Goal: Task Accomplishment & Management: Manage account settings

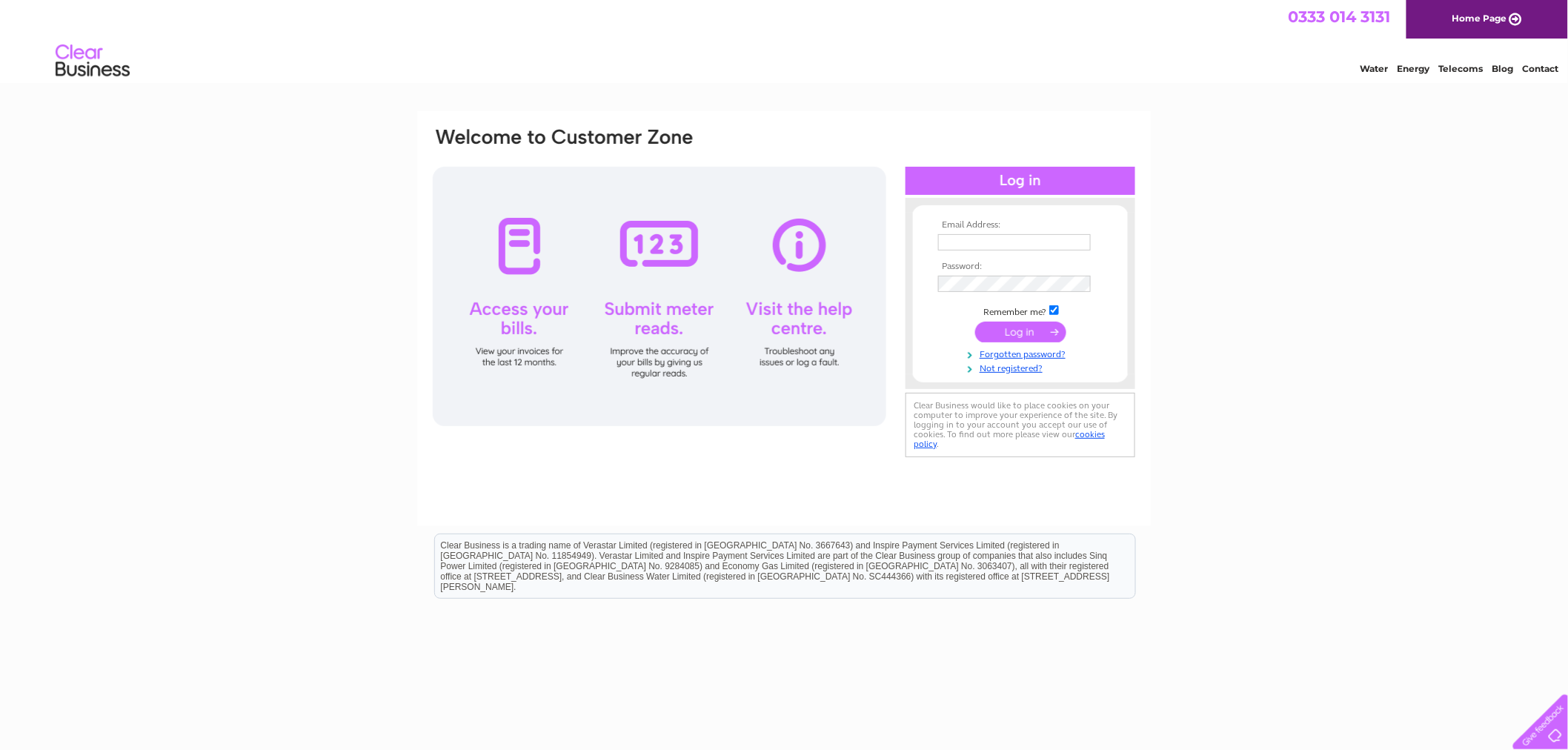
type input "[EMAIL_ADDRESS][DOMAIN_NAME]"
click at [1014, 331] on input "submit" at bounding box center [1020, 332] width 91 height 21
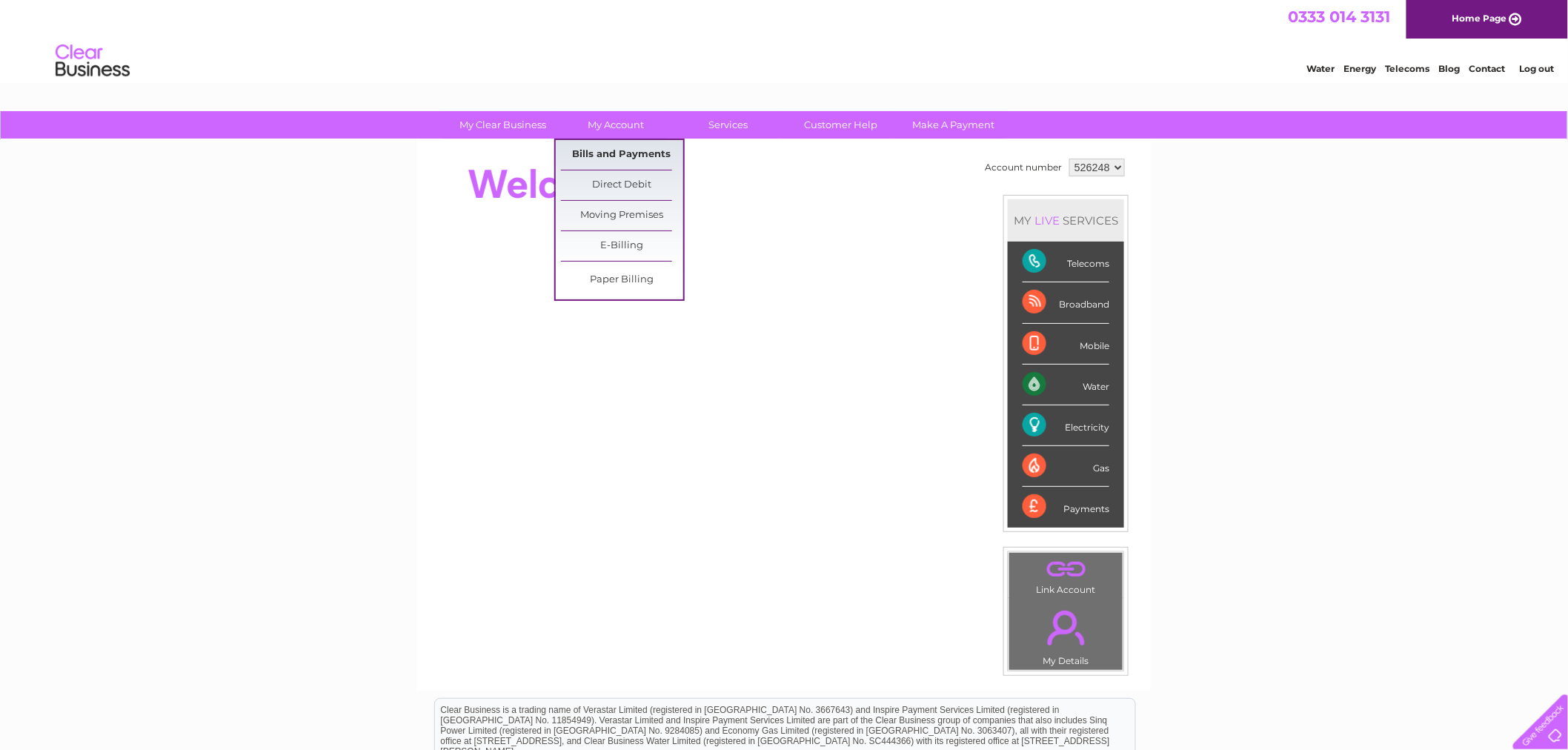
click at [619, 152] on link "Bills and Payments" at bounding box center [622, 155] width 123 height 30
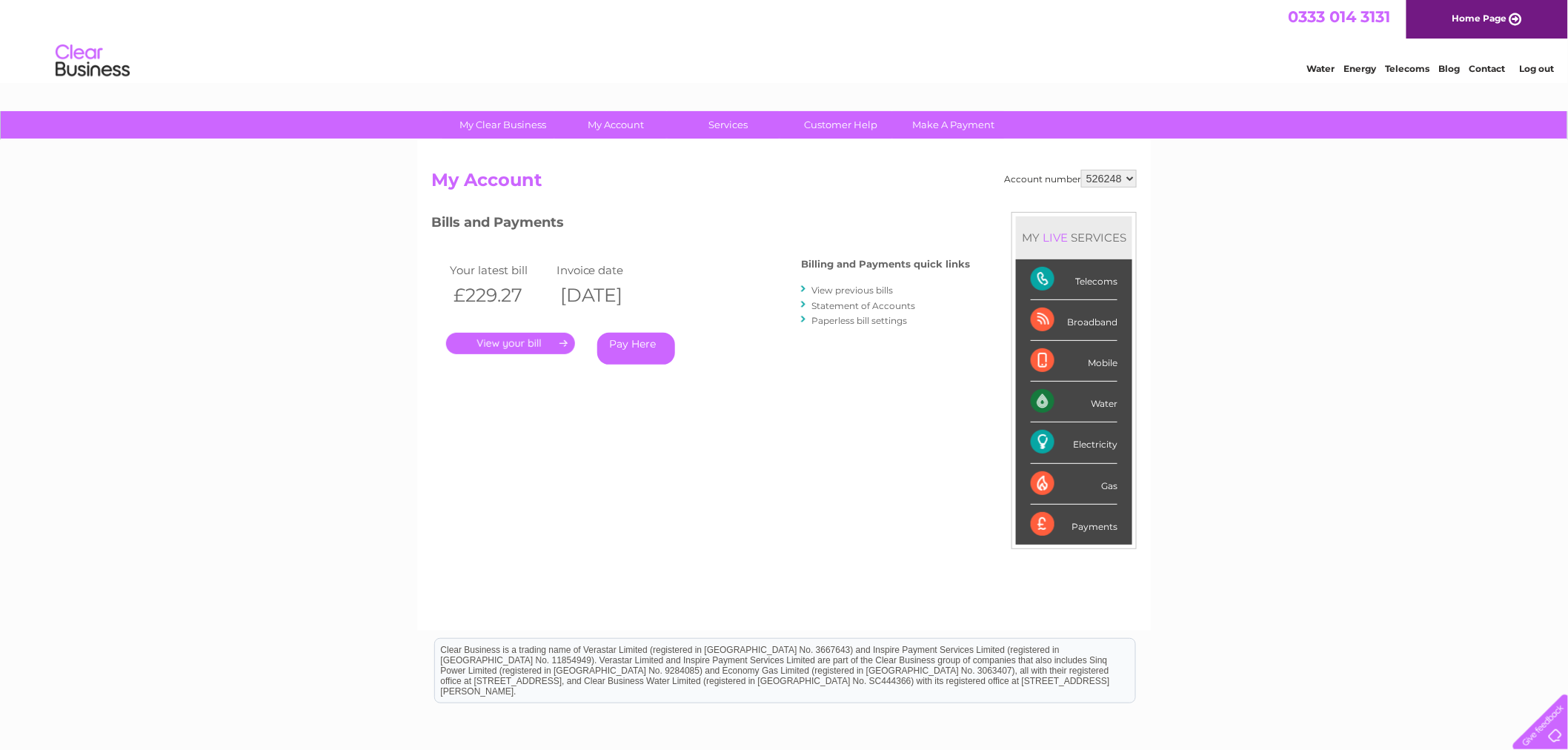
click at [530, 341] on link "." at bounding box center [511, 343] width 129 height 21
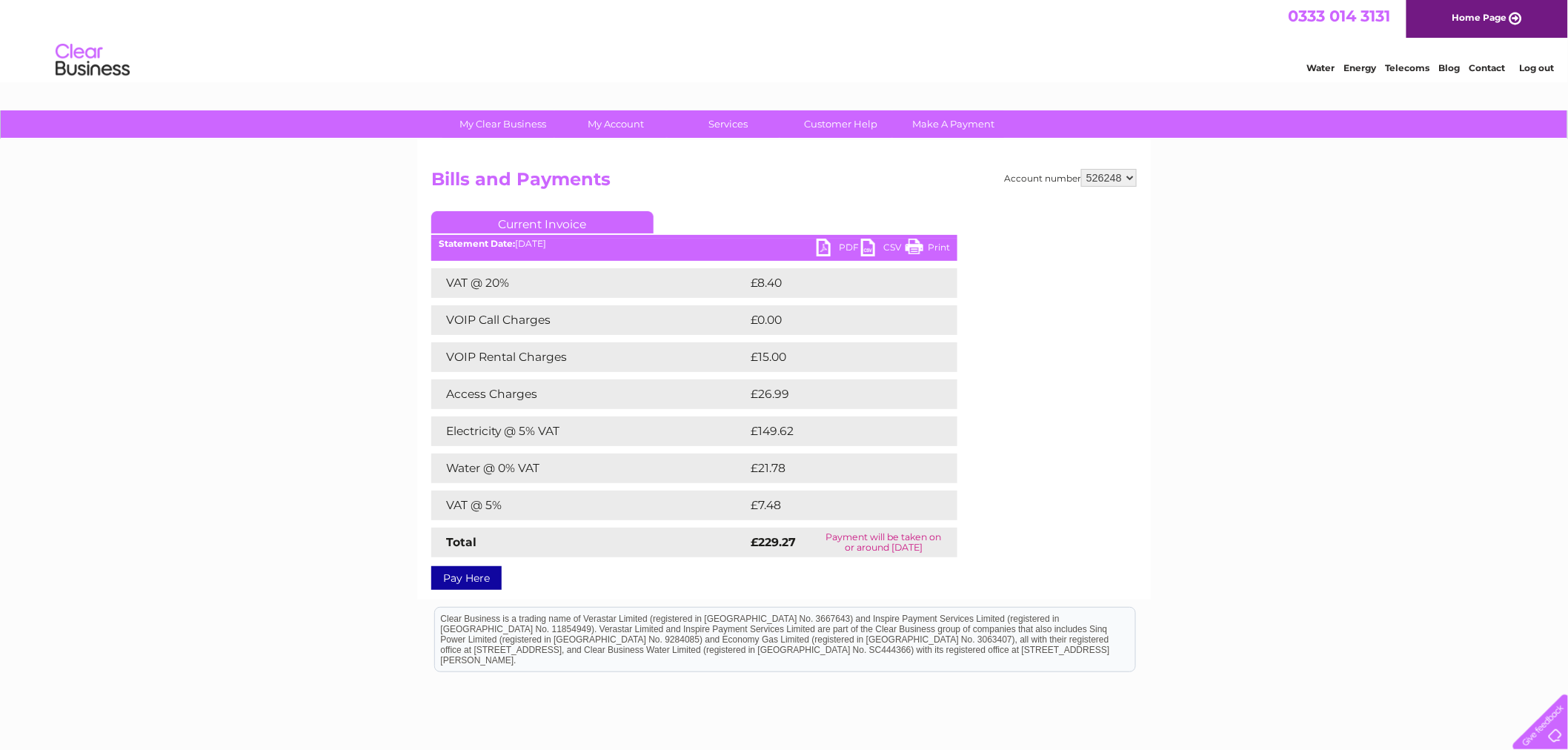
scroll to position [2, 0]
click at [833, 241] on link "PDF" at bounding box center [839, 249] width 44 height 21
